Goal: Task Accomplishment & Management: Complete application form

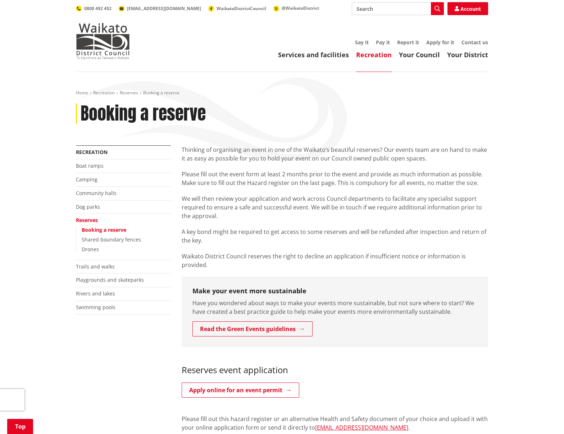
scroll to position [108, 0]
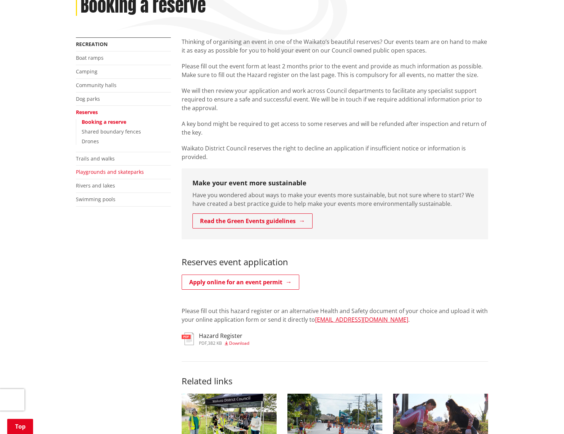
click at [104, 173] on link "Playgrounds and skateparks" at bounding box center [110, 171] width 68 height 7
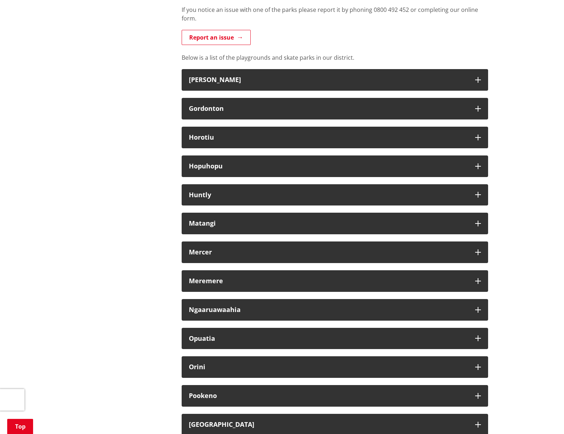
scroll to position [396, 0]
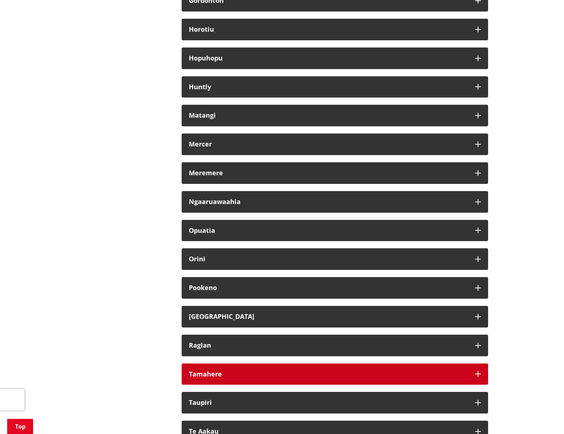
click at [480, 374] on icon "button" at bounding box center [478, 374] width 6 height 6
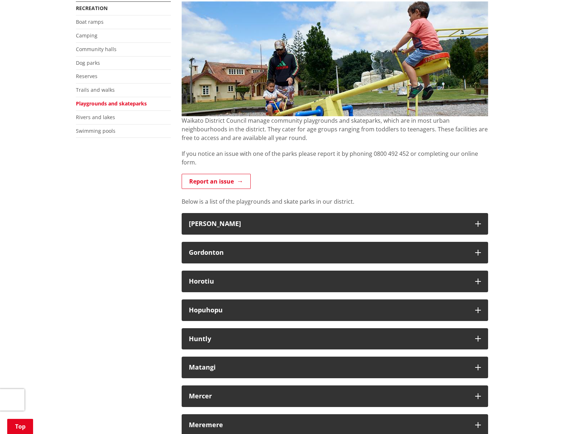
scroll to position [36, 0]
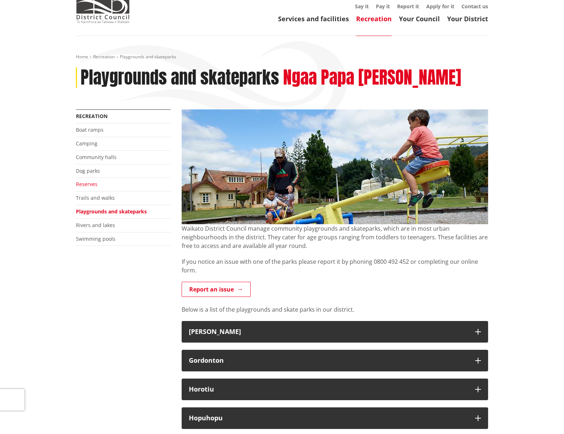
click at [84, 185] on link "Reserves" at bounding box center [87, 184] width 22 height 7
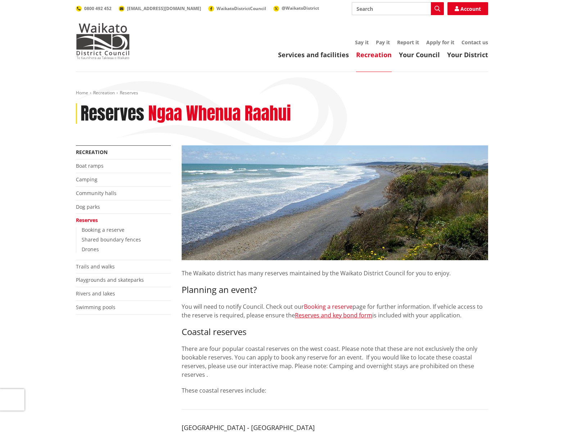
click at [334, 307] on link "Booking a reserve" at bounding box center [328, 307] width 49 height 8
click at [317, 305] on link "Booking a reserve" at bounding box center [328, 307] width 49 height 8
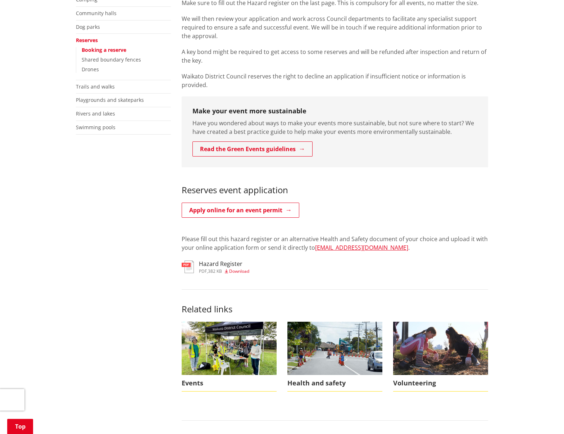
scroll to position [360, 0]
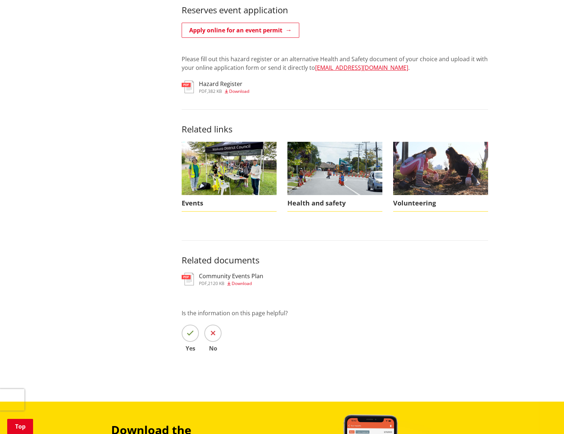
click at [230, 273] on h3 "Community Events Plan" at bounding box center [231, 276] width 64 height 7
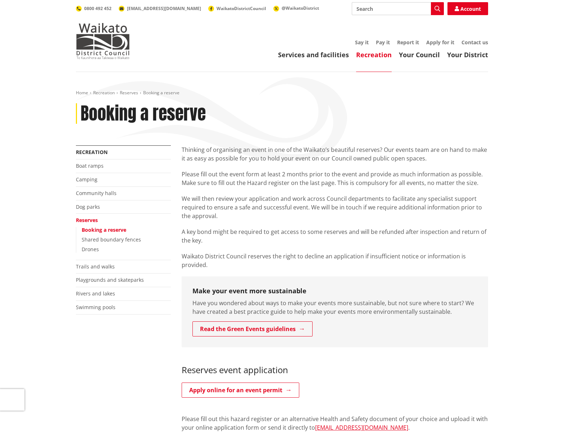
scroll to position [72, 0]
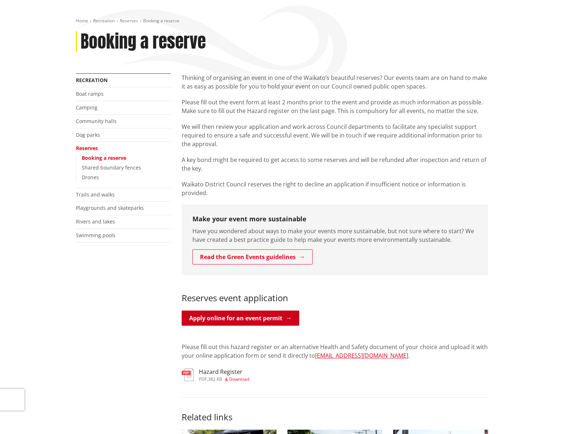
click at [245, 313] on link "Apply online for an event permit" at bounding box center [241, 318] width 118 height 15
